Goal: Task Accomplishment & Management: Complete application form

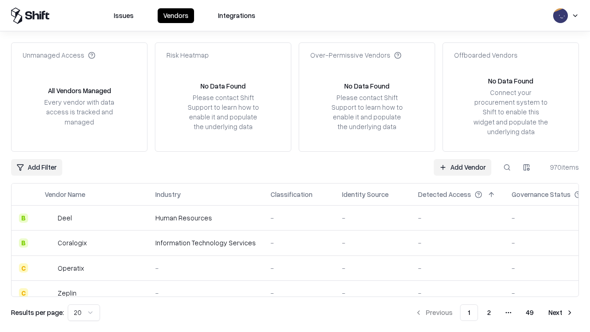
click at [463, 167] on link "Add Vendor" at bounding box center [463, 167] width 58 height 17
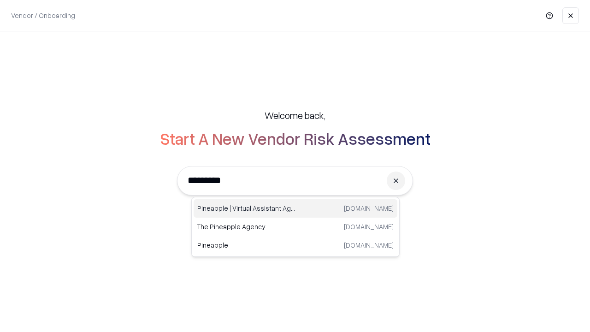
click at [296, 209] on div "Pineapple | Virtual Assistant Agency [DOMAIN_NAME]" at bounding box center [296, 208] width 204 height 18
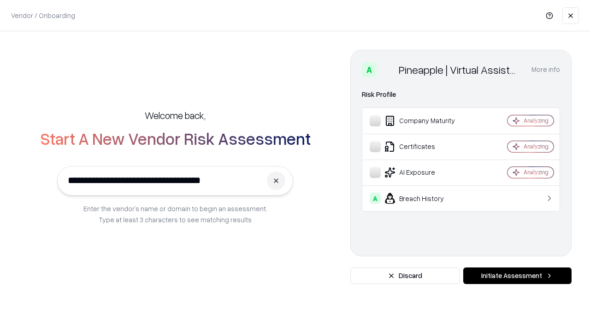
type input "**********"
click at [518, 276] on button "Initiate Assessment" at bounding box center [518, 276] width 108 height 17
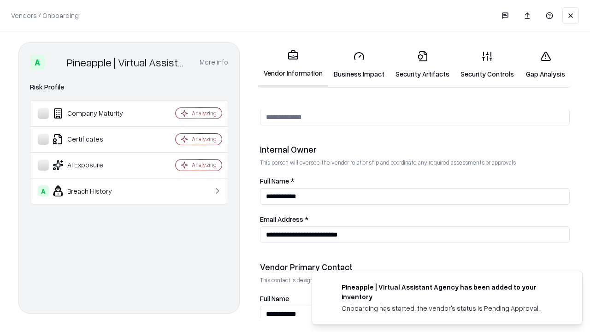
scroll to position [478, 0]
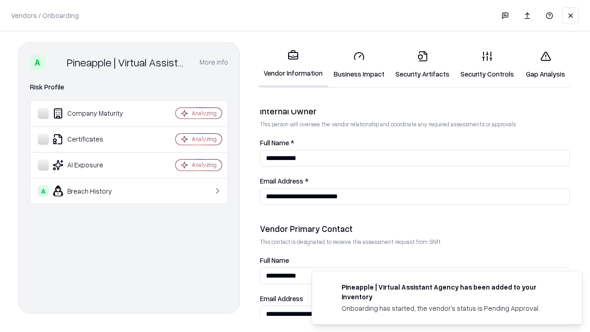
click at [359, 65] on link "Business Impact" at bounding box center [359, 64] width 62 height 43
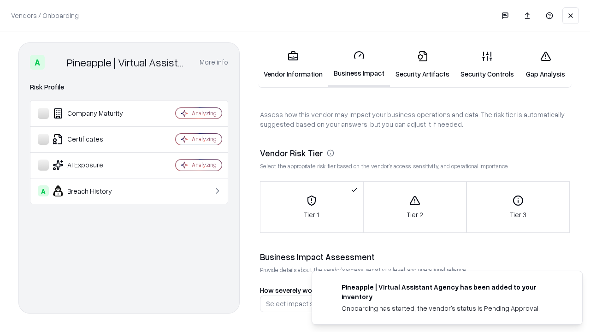
click at [423, 65] on link "Security Artifacts" at bounding box center [422, 64] width 65 height 43
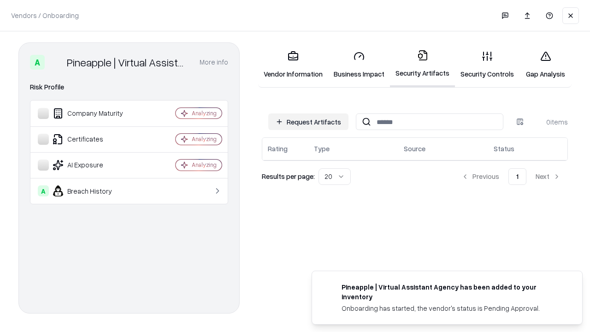
click at [309, 122] on button "Request Artifacts" at bounding box center [308, 121] width 80 height 17
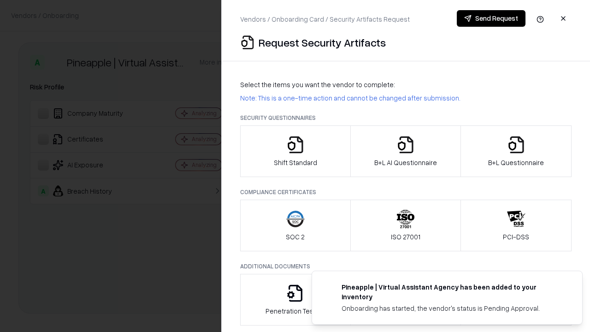
click at [295, 151] on icon "button" at bounding box center [295, 145] width 18 height 18
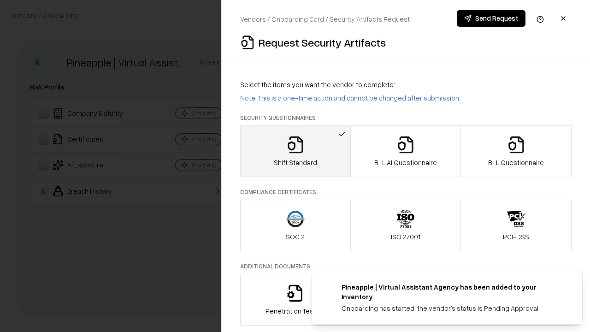
click at [491, 18] on button "Send Request" at bounding box center [491, 18] width 69 height 17
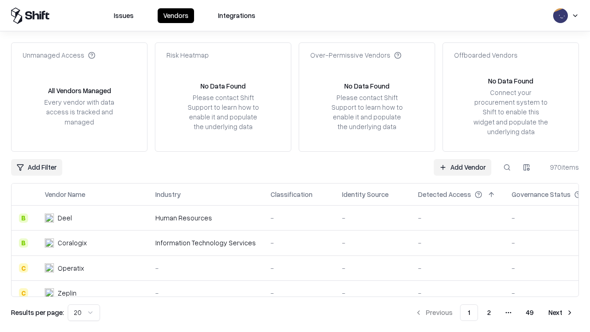
click at [507, 167] on button at bounding box center [507, 167] width 17 height 17
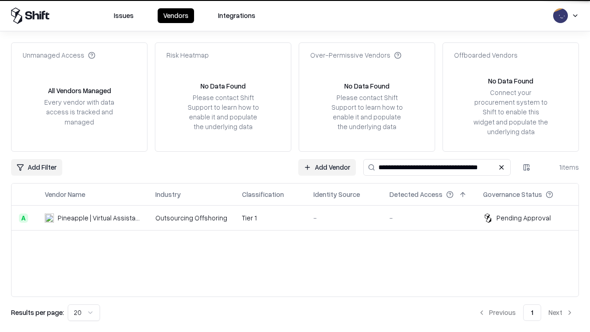
type input "**********"
click at [301, 218] on td "Tier 1" at bounding box center [271, 218] width 72 height 25
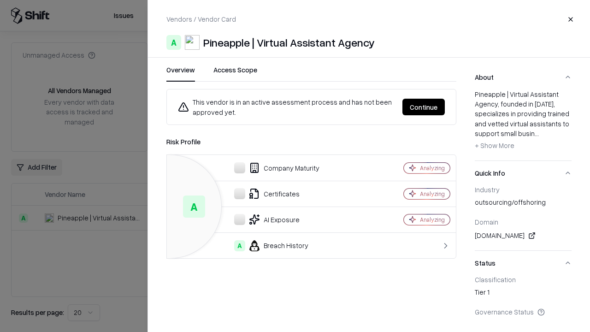
click at [424, 107] on button "Continue" at bounding box center [424, 107] width 42 height 17
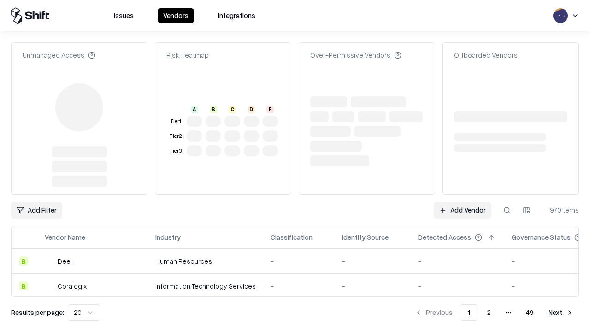
click at [463, 202] on link "Add Vendor" at bounding box center [463, 210] width 58 height 17
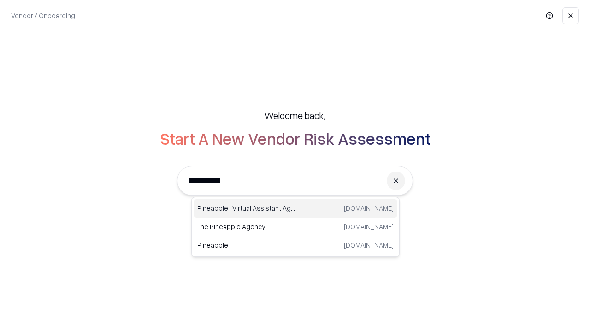
click at [296, 209] on div "Pineapple | Virtual Assistant Agency [DOMAIN_NAME]" at bounding box center [296, 208] width 204 height 18
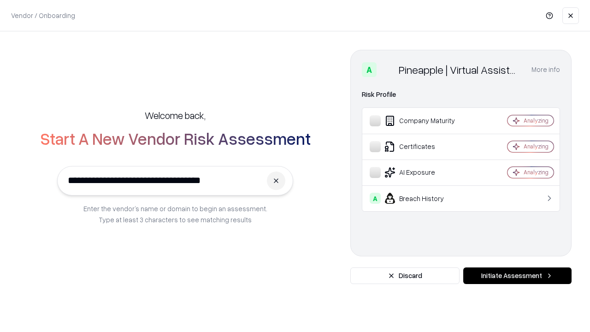
type input "**********"
click at [518, 276] on button "Initiate Assessment" at bounding box center [518, 276] width 108 height 17
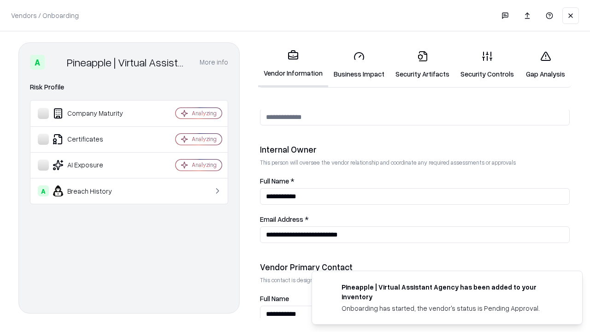
scroll to position [478, 0]
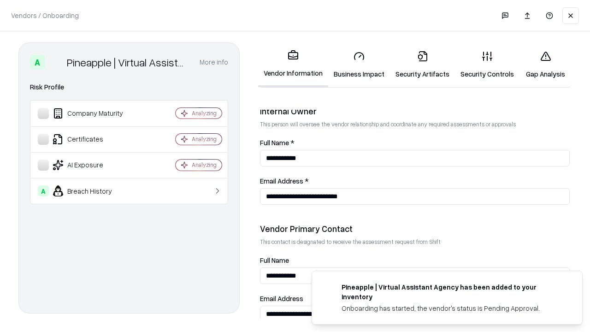
click at [546, 65] on link "Gap Analysis" at bounding box center [546, 64] width 52 height 43
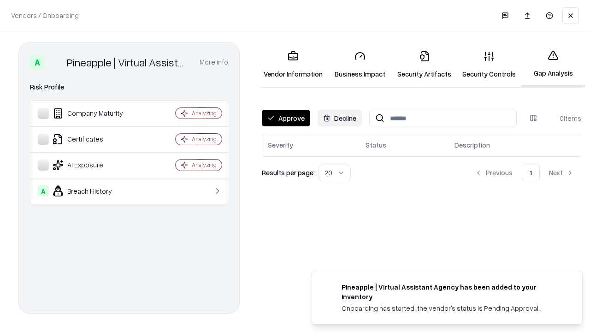
click at [286, 118] on button "Approve" at bounding box center [286, 118] width 48 height 17
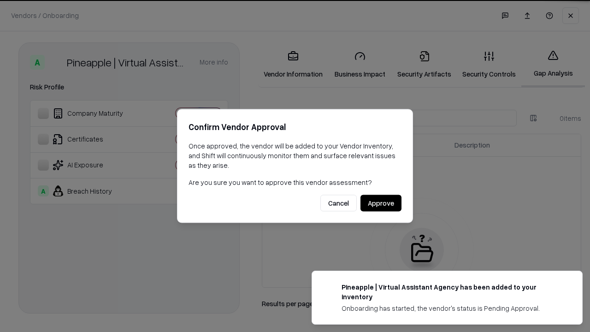
click at [381, 203] on button "Approve" at bounding box center [381, 203] width 41 height 17
